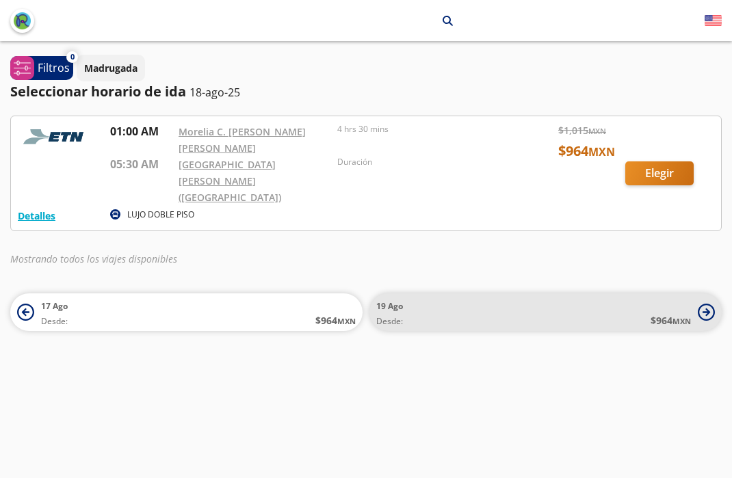
click at [508, 313] on span "Desde: $ 964 MXN" at bounding box center [533, 320] width 315 height 14
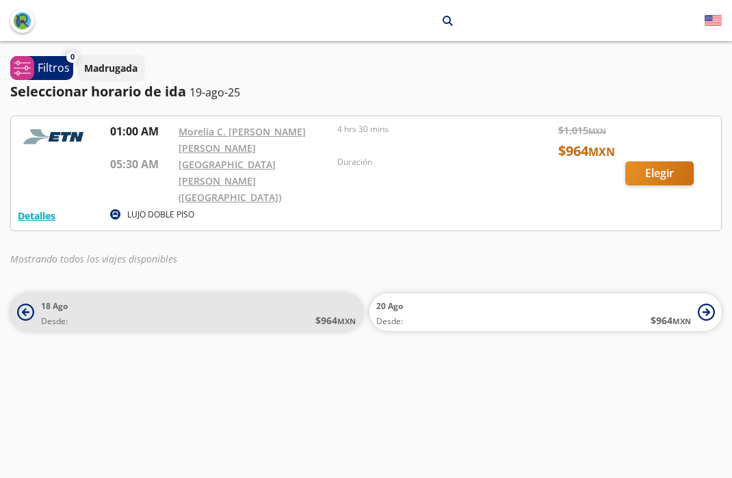
click at [269, 313] on span "Desde: $ 964 MXN" at bounding box center [198, 320] width 315 height 14
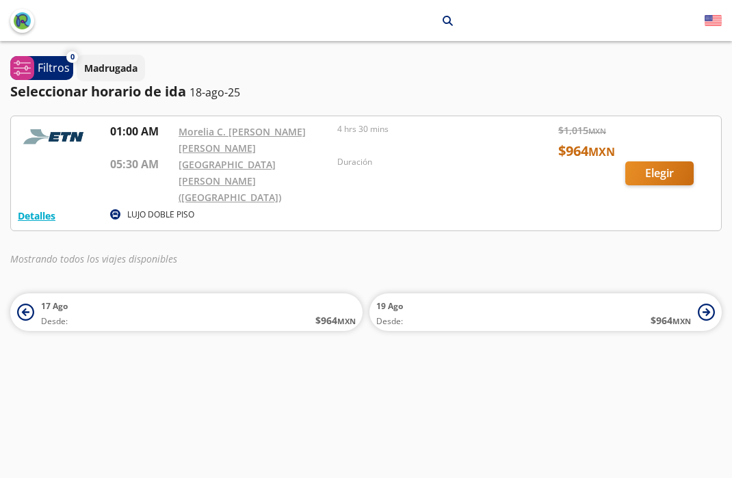
click at [668, 163] on div at bounding box center [366, 173] width 710 height 114
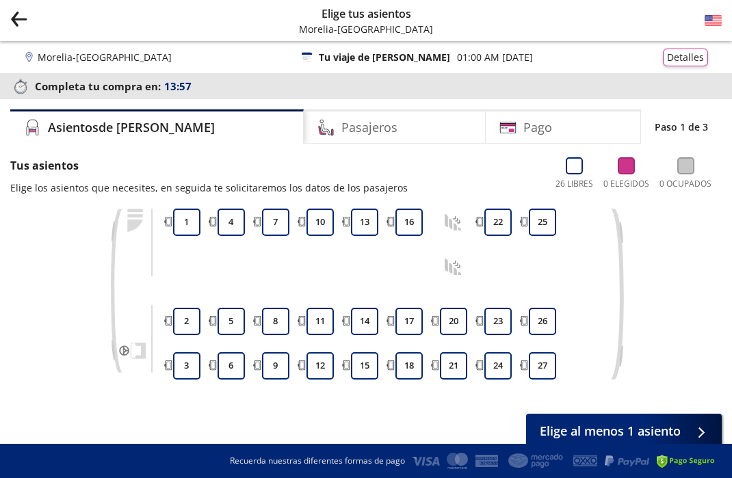
click at [16, 18] on icon "Group 9 Created with Sketch." at bounding box center [18, 18] width 17 height 17
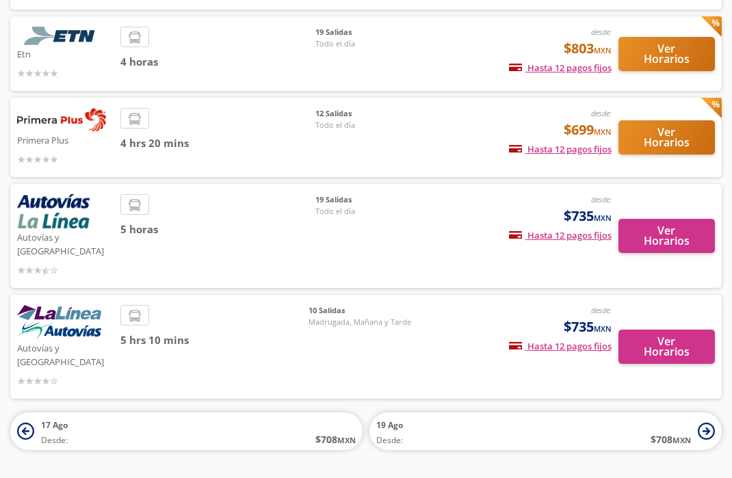
scroll to position [170, 0]
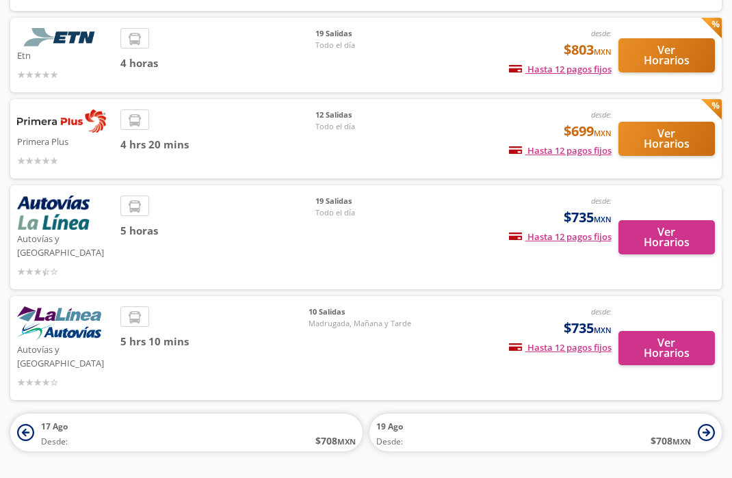
click at [652, 122] on button "Ver Horarios" at bounding box center [666, 139] width 96 height 34
